Goal: Information Seeking & Learning: Learn about a topic

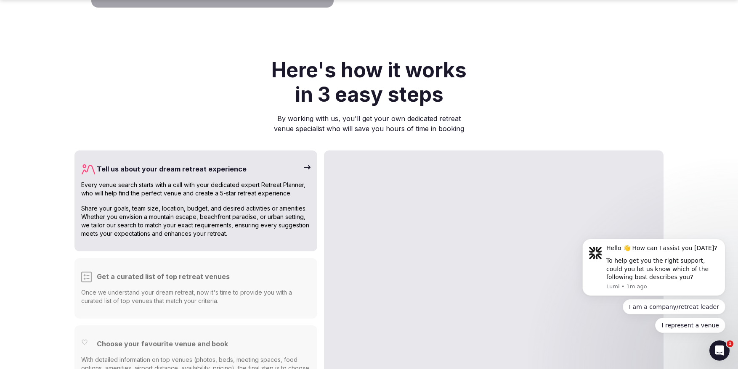
scroll to position [2025, 0]
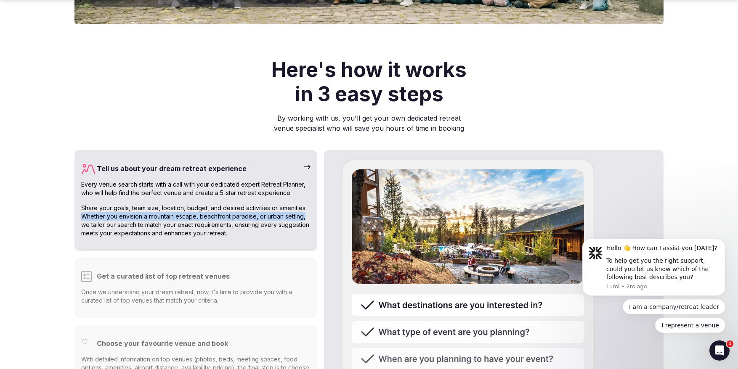
drag, startPoint x: 117, startPoint y: 86, endPoint x: 307, endPoint y: 193, distance: 217.8
click at [307, 204] on p "Share your goals, team size, location, budget, and desired activities or amenit…" at bounding box center [195, 221] width 229 height 34
copy p "Whether you envision a mountain escape, beachfront paradise, or urban setting,"
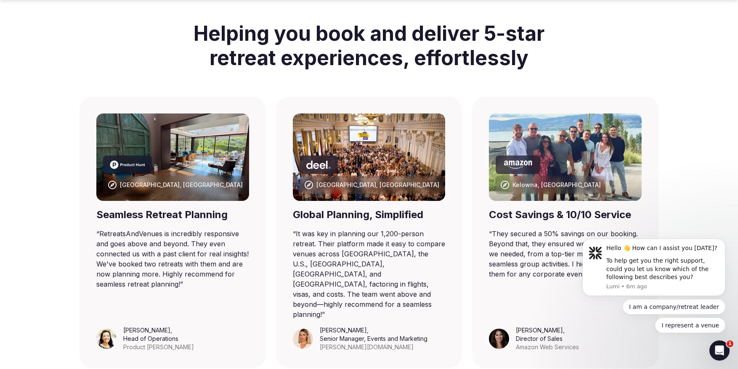
scroll to position [497, 0]
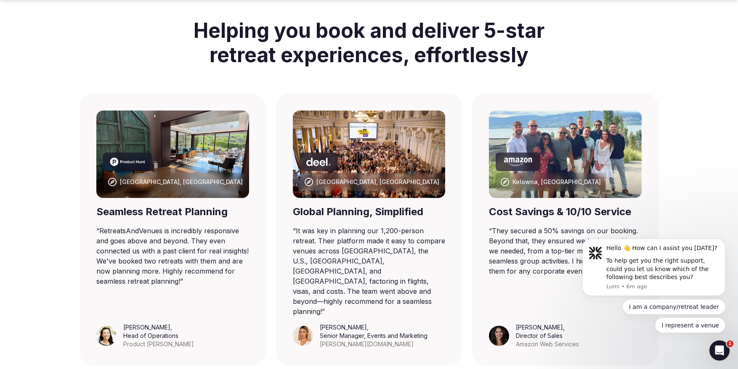
click at [413, 274] on blockquote "“ It was key in planning our 1,200-person retreat. Their platform made it easy …" at bounding box center [369, 271] width 153 height 91
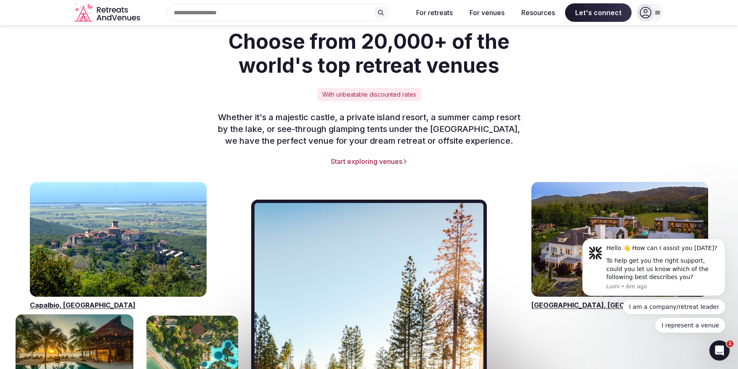
scroll to position [1115, 0]
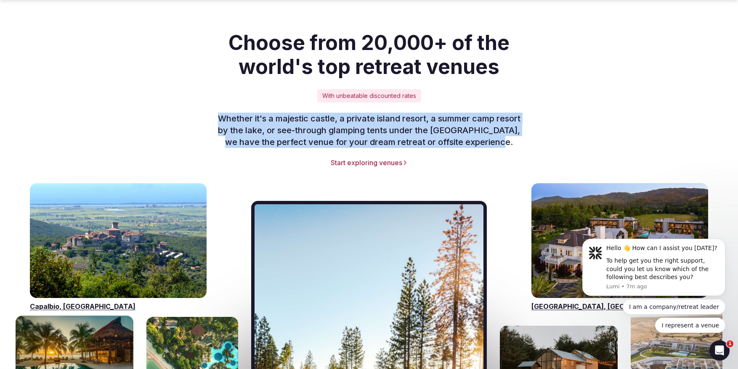
drag, startPoint x: 231, startPoint y: 96, endPoint x: 511, endPoint y: 122, distance: 281.7
click at [511, 122] on p "Whether it's a majestic castle, a private island resort, a summer camp resort b…" at bounding box center [368, 130] width 323 height 35
copy p "Whether it's a majestic castle, a private island resort, a summer camp resort b…"
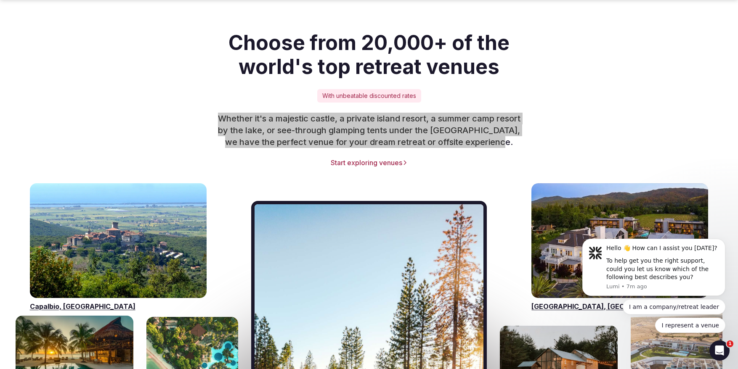
click at [50, 106] on section "Choose from 20,000+ of the world's top retreat venues With unbeatable discounte…" at bounding box center [369, 99] width 738 height 137
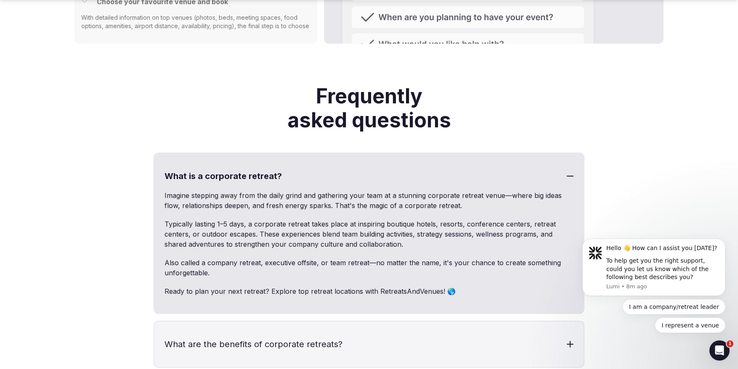
scroll to position [2369, 0]
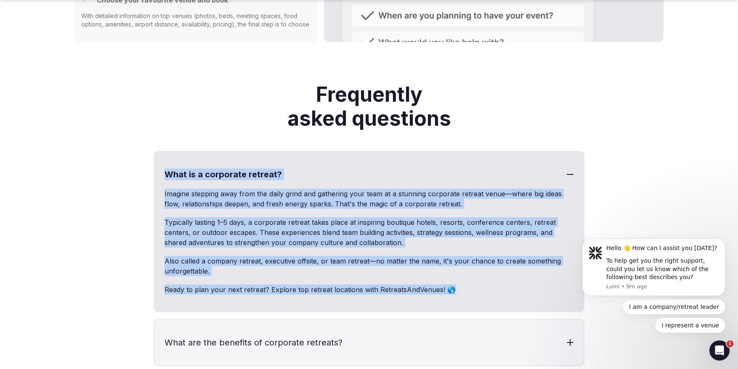
drag, startPoint x: 166, startPoint y: 144, endPoint x: 257, endPoint y: 277, distance: 161.5
click at [257, 277] on div "What is a corporate retreat? Imagine stepping away from the daily grind and gat…" at bounding box center [369, 231] width 431 height 161
copy div "What is a corporate retreat? Imagine stepping away from the daily grind and gat…"
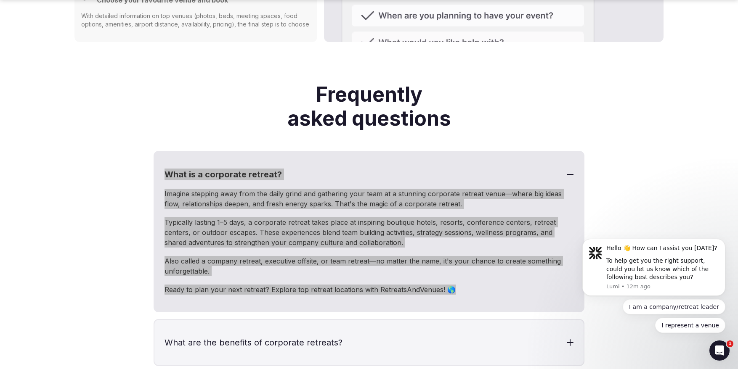
drag, startPoint x: 381, startPoint y: 3, endPoint x: 79, endPoint y: 153, distance: 336.8
